Goal: Task Accomplishment & Management: Manage account settings

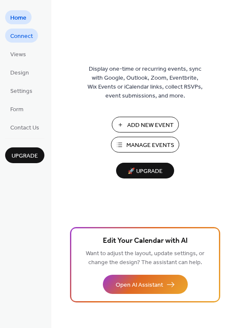
click at [28, 37] on span "Connect" at bounding box center [21, 36] width 23 height 9
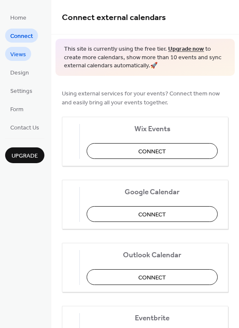
click at [24, 56] on span "Views" at bounding box center [18, 54] width 16 height 9
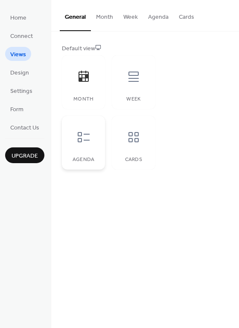
click at [77, 137] on icon at bounding box center [84, 137] width 14 height 14
click at [145, 147] on div at bounding box center [134, 137] width 26 height 26
click at [82, 81] on icon at bounding box center [83, 76] width 10 height 11
click at [133, 90] on div "Week" at bounding box center [133, 82] width 43 height 54
click at [78, 90] on div "Month" at bounding box center [83, 82] width 43 height 54
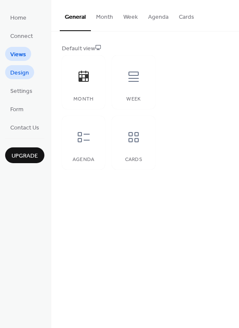
click at [21, 71] on span "Design" at bounding box center [19, 73] width 19 height 9
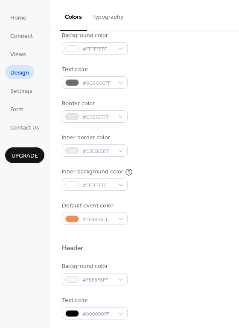
scroll to position [135, 0]
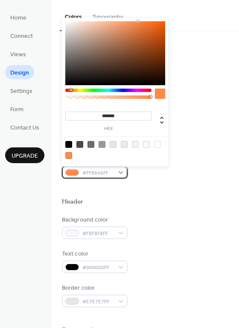
click at [106, 173] on span "#FF8946FF" at bounding box center [98, 173] width 32 height 9
click at [122, 116] on input "*******" at bounding box center [108, 116] width 86 height 9
drag, startPoint x: 103, startPoint y: 115, endPoint x: 147, endPoint y: 117, distance: 43.9
click at [147, 117] on input "*******" at bounding box center [108, 116] width 86 height 9
paste input
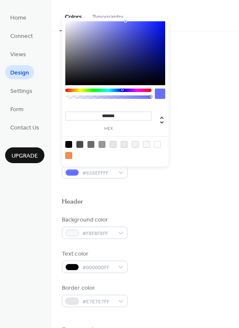
type input "*******"
click at [202, 82] on div "Background color #FFFFFFFF Text color #6C6C6CFF Border color #E7E7E7FF Inner bo…" at bounding box center [145, 82] width 166 height 194
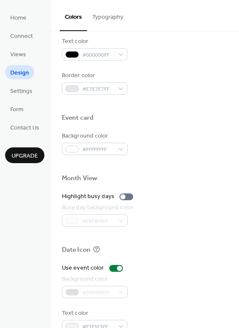
scroll to position [365, 0]
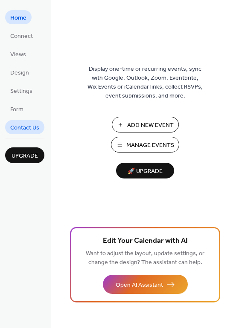
click at [19, 124] on span "Contact Us" at bounding box center [24, 128] width 29 height 9
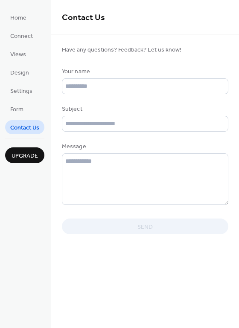
click at [35, 110] on ul "Home Connect Views Design Settings Form Contact Us" at bounding box center [24, 72] width 39 height 124
click at [25, 105] on link "Form" at bounding box center [16, 109] width 23 height 14
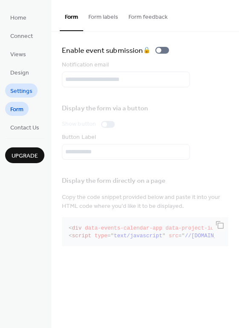
click at [13, 93] on span "Settings" at bounding box center [21, 91] width 22 height 9
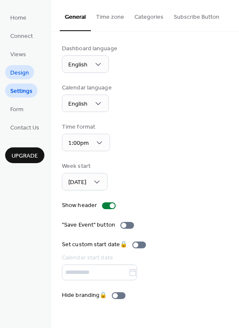
click at [17, 73] on span "Design" at bounding box center [19, 73] width 19 height 9
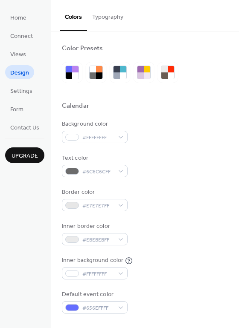
click at [102, 17] on button "Typography" at bounding box center [107, 15] width 41 height 30
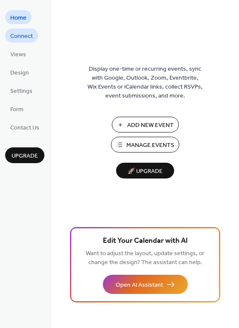
click at [26, 38] on span "Connect" at bounding box center [21, 36] width 23 height 9
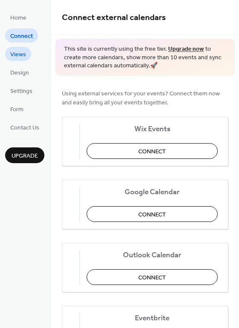
click at [26, 53] on link "Views" at bounding box center [18, 54] width 26 height 14
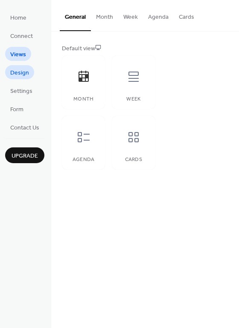
click at [14, 77] on span "Design" at bounding box center [19, 73] width 19 height 9
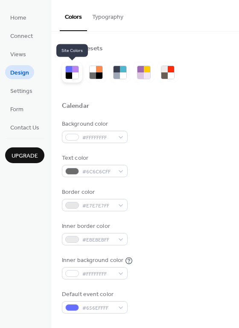
click at [68, 73] on div at bounding box center [69, 75] width 6 height 6
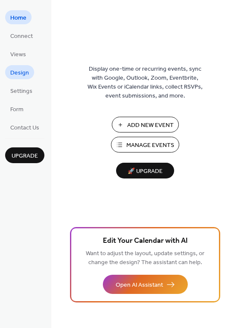
click at [22, 69] on span "Design" at bounding box center [19, 73] width 19 height 9
click at [22, 75] on span "Design" at bounding box center [19, 73] width 19 height 9
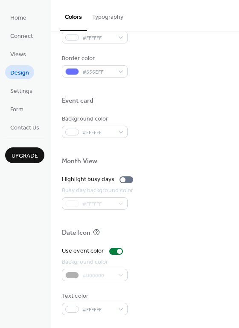
scroll to position [197, 0]
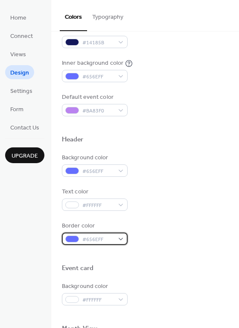
click at [107, 238] on span "#656EFF" at bounding box center [98, 239] width 32 height 9
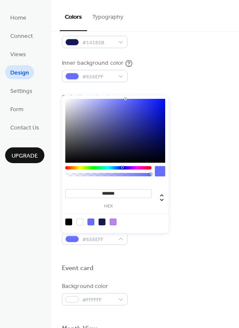
click at [78, 222] on div at bounding box center [79, 222] width 7 height 7
type input "*******"
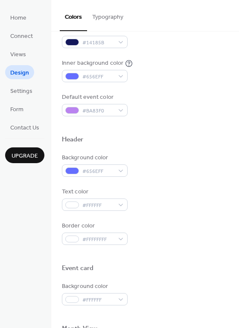
click at [170, 254] on div at bounding box center [145, 254] width 166 height 19
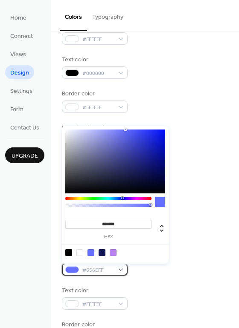
click at [108, 264] on div "#656EFF" at bounding box center [95, 269] width 66 height 12
click at [80, 253] on div at bounding box center [79, 252] width 7 height 7
type input "*******"
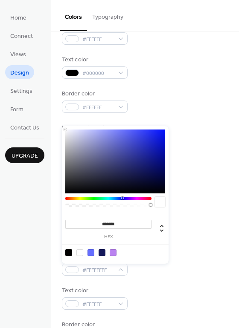
click at [196, 227] on div at bounding box center [145, 224] width 166 height 19
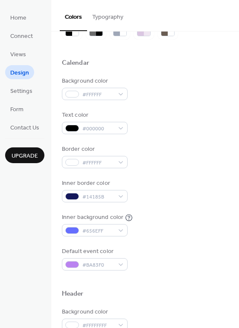
scroll to position [0, 0]
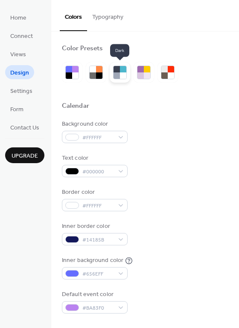
click at [120, 72] on div at bounding box center [123, 69] width 6 height 6
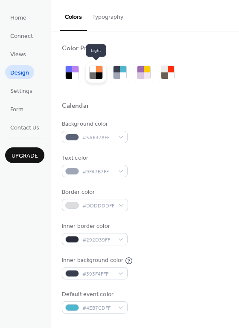
click at [98, 72] on div at bounding box center [99, 75] width 6 height 6
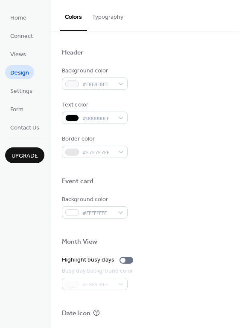
scroll to position [232, 0]
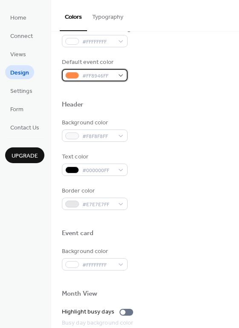
click at [107, 76] on span "#FF8946FF" at bounding box center [98, 76] width 32 height 9
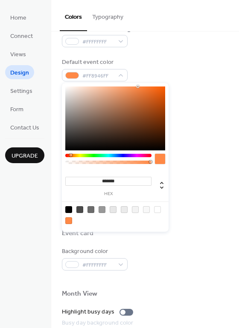
click at [130, 186] on div "******* hex" at bounding box center [108, 185] width 86 height 21
click at [126, 183] on input "*******" at bounding box center [108, 181] width 86 height 9
drag, startPoint x: 102, startPoint y: 182, endPoint x: 147, endPoint y: 181, distance: 45.2
click at [147, 181] on input "*******" at bounding box center [108, 181] width 86 height 9
paste input
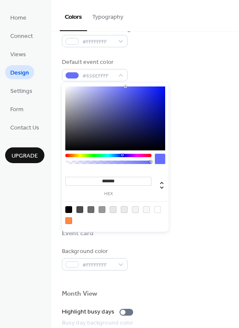
type input "*******"
click at [202, 117] on div at bounding box center [145, 115] width 166 height 7
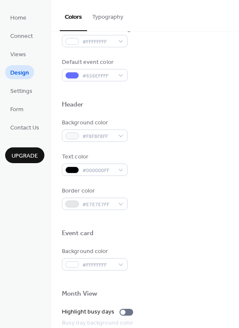
click at [182, 127] on div "Background color #F8F8F8FF" at bounding box center [145, 129] width 166 height 23
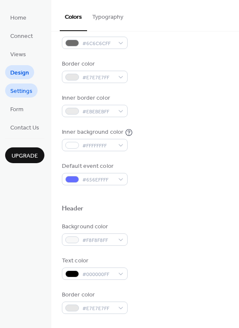
click at [20, 88] on span "Settings" at bounding box center [21, 91] width 22 height 9
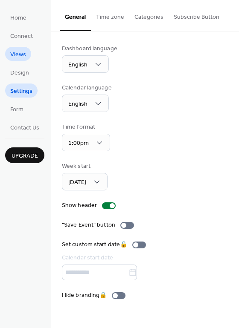
click at [28, 56] on link "Views" at bounding box center [18, 54] width 26 height 14
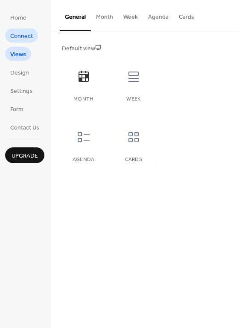
click at [29, 34] on span "Connect" at bounding box center [21, 36] width 23 height 9
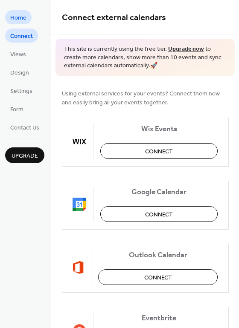
click at [23, 17] on span "Home" at bounding box center [18, 18] width 16 height 9
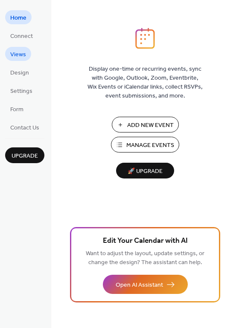
click at [26, 49] on link "Views" at bounding box center [18, 54] width 26 height 14
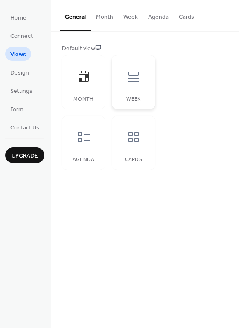
click at [146, 88] on div at bounding box center [134, 77] width 26 height 26
click at [78, 145] on div at bounding box center [84, 137] width 26 height 26
click at [124, 141] on div at bounding box center [134, 137] width 26 height 26
click at [78, 136] on icon at bounding box center [84, 137] width 12 height 10
click at [80, 91] on div "Month" at bounding box center [83, 82] width 43 height 54
